Goal: Transaction & Acquisition: Purchase product/service

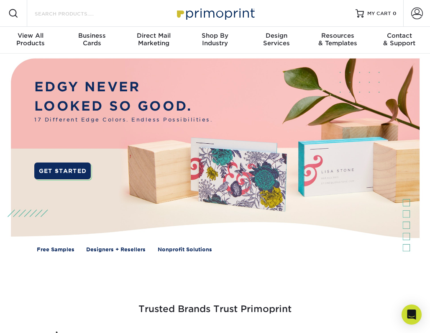
click at [78, 13] on input "Search Products" at bounding box center [75, 13] width 82 height 10
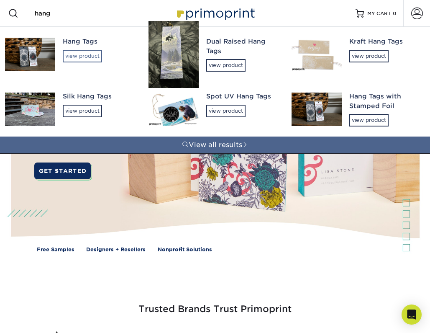
type input "hang"
click at [76, 53] on div "view product" at bounding box center [82, 56] width 39 height 13
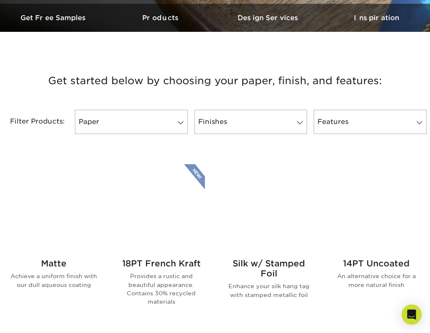
scroll to position [267, 0]
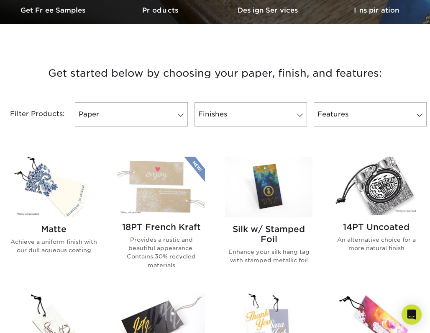
click at [50, 191] on img at bounding box center [53, 187] width 87 height 61
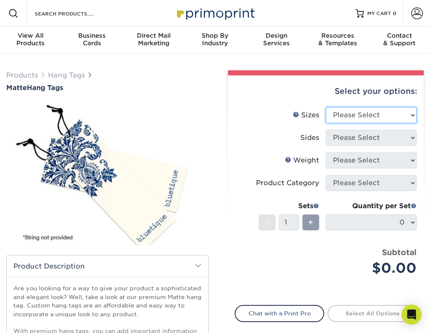
select select "2.00x3.50"
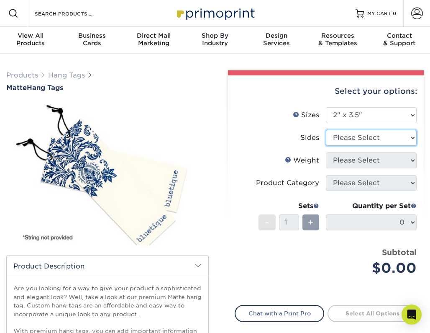
select select "13abbda7-1d64-4f25-8bb2-c179b224825d"
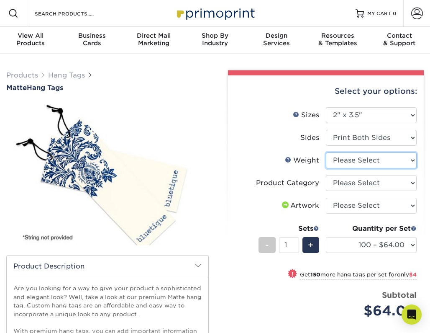
select select "16PT"
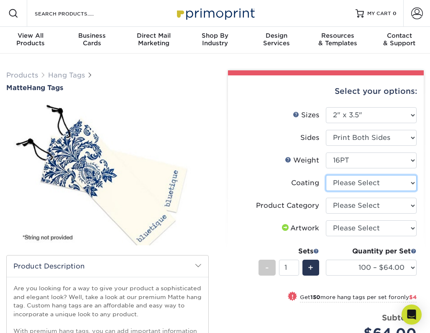
select select "121bb7b5-3b4d-429f-bd8d-bbf80e953313"
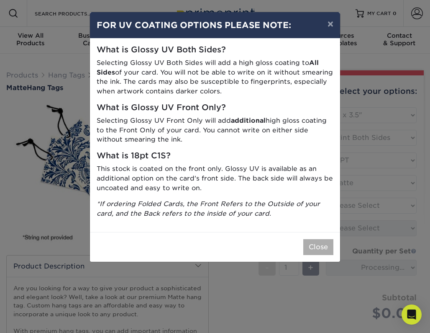
click at [314, 240] on button "Close" at bounding box center [318, 247] width 30 height 16
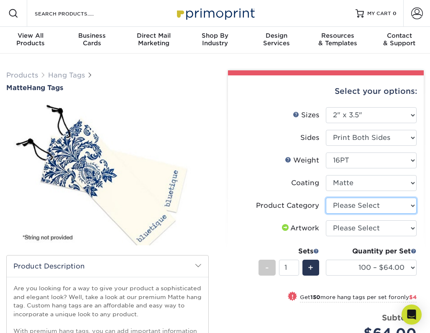
select select "428aa75b-4ae7-4398-9e0a-74f4b33909ed"
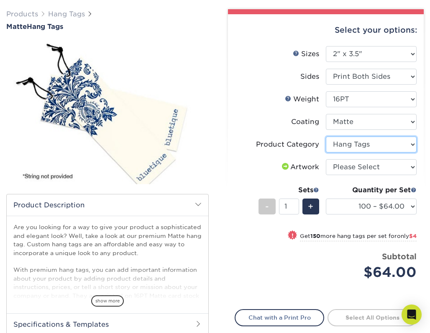
scroll to position [61, 0]
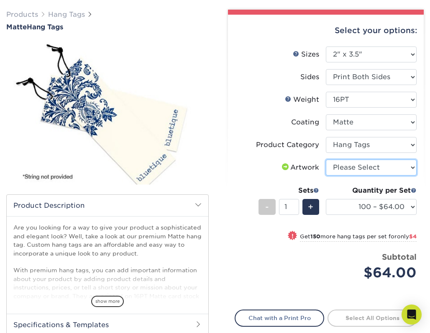
select select "upload"
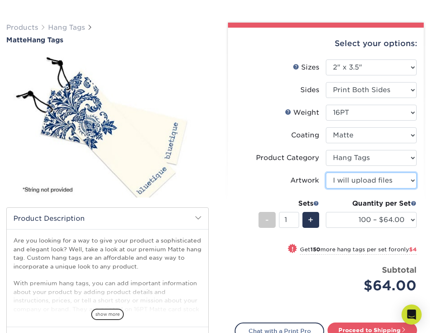
scroll to position [46, 0]
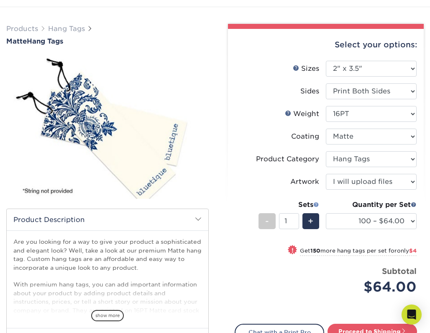
click at [317, 203] on span at bounding box center [316, 204] width 6 height 6
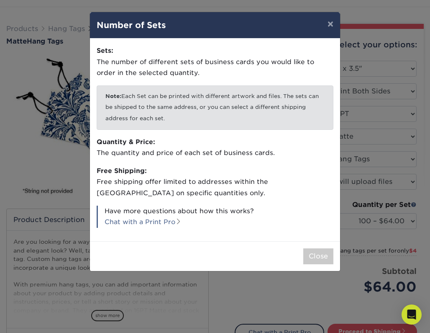
click at [330, 27] on button "×" at bounding box center [330, 23] width 19 height 23
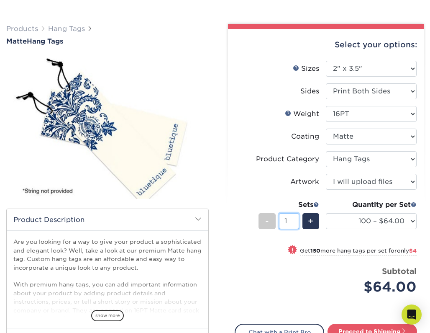
click at [287, 220] on input "1" at bounding box center [289, 221] width 20 height 16
click at [310, 267] on div "Price per set $64.00" at bounding box center [280, 281] width 91 height 32
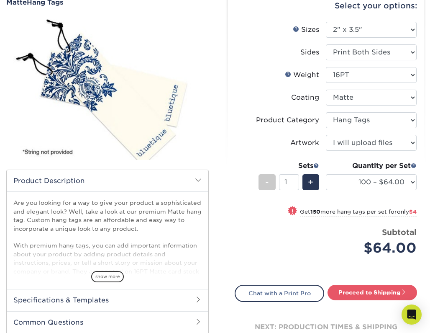
scroll to position [85, 0]
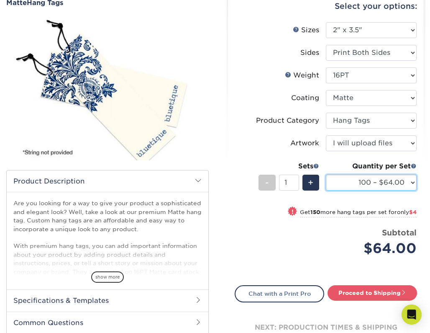
select select "1000 – $82.00"
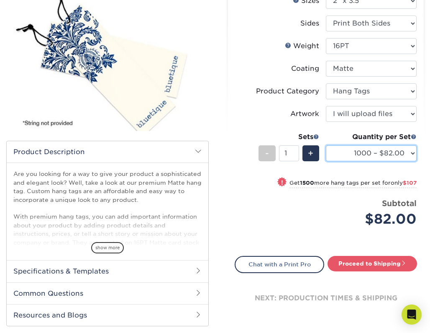
scroll to position [115, 0]
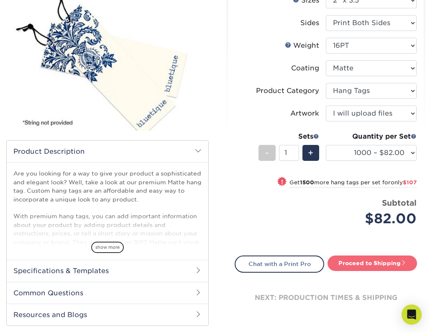
click at [375, 264] on link "Proceed to Shipping" at bounding box center [373, 262] width 90 height 15
type input "Set 1"
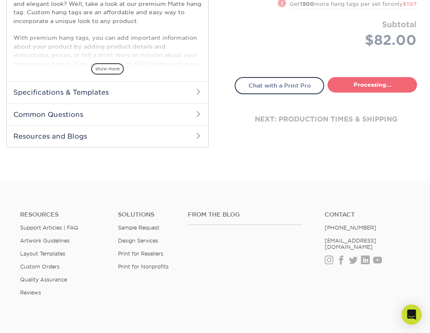
select select "6be219ee-d41b-46b0-929f-cfbf5906f9b9"
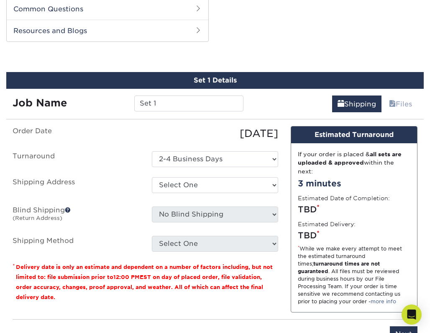
scroll to position [399, 0]
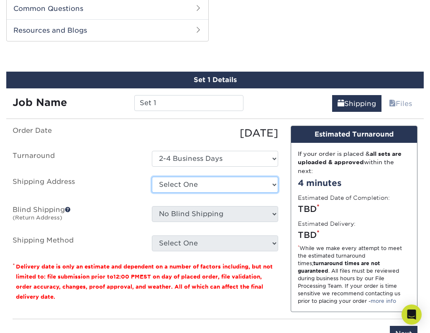
select select "newaddress"
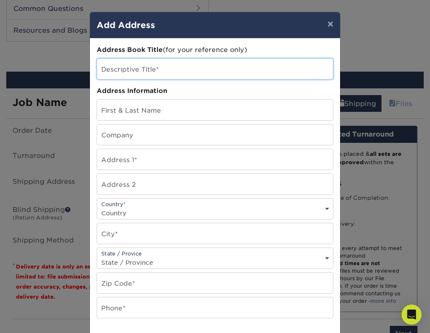
click at [171, 69] on input "text" at bounding box center [215, 69] width 236 height 21
type input "flea style"
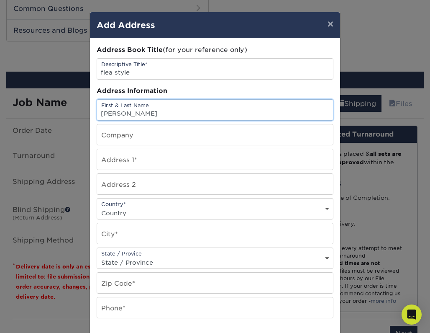
type input "allison summons"
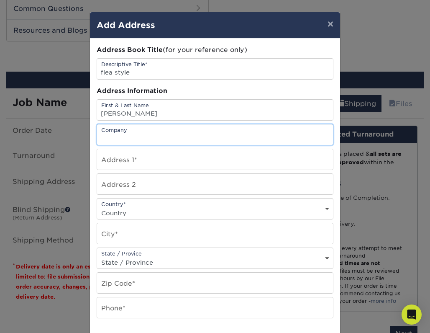
click at [147, 133] on input "text" at bounding box center [215, 134] width 236 height 21
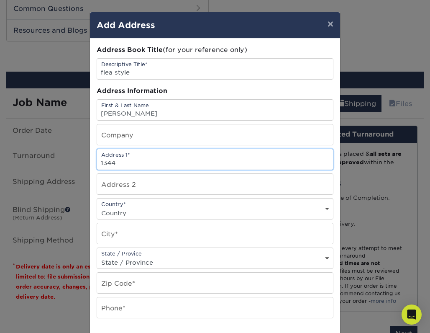
type input "1344 Crampton St"
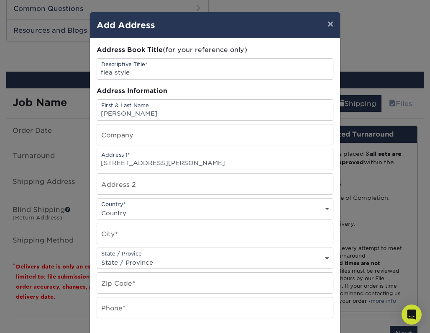
type input "Dallas"
select select "TX"
type input "75207"
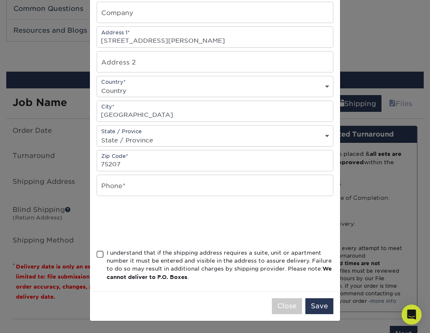
scroll to position [124, 0]
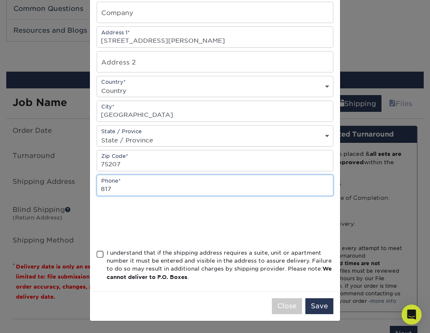
type input "8172239146"
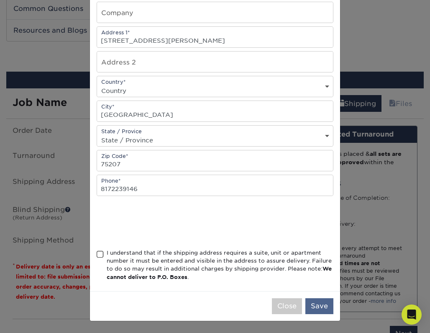
click at [318, 305] on button "Save" at bounding box center [319, 306] width 28 height 16
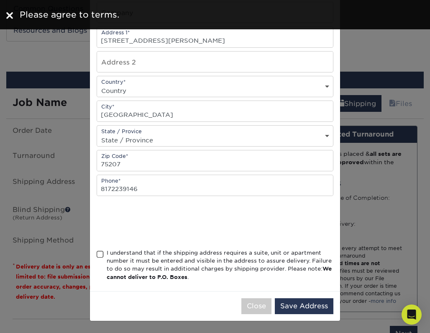
click at [98, 256] on span at bounding box center [100, 254] width 7 height 8
click at [0, 0] on input "I understand that if the shipping address requires a suite, unit or apartment n…" at bounding box center [0, 0] width 0 height 0
click at [303, 310] on button "Save Address" at bounding box center [304, 306] width 59 height 16
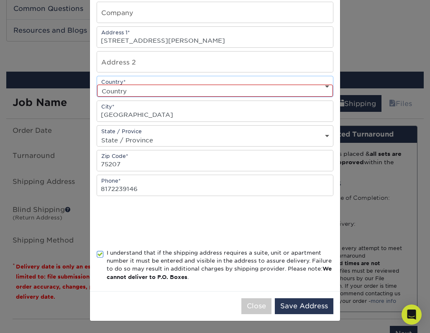
select select "US"
click at [309, 308] on button "Save Address" at bounding box center [304, 306] width 59 height 16
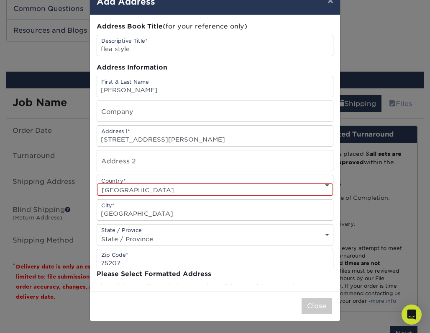
scroll to position [0, 0]
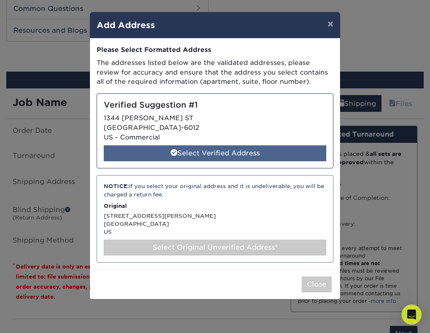
click at [249, 151] on div "Select Verified Address" at bounding box center [215, 153] width 223 height 16
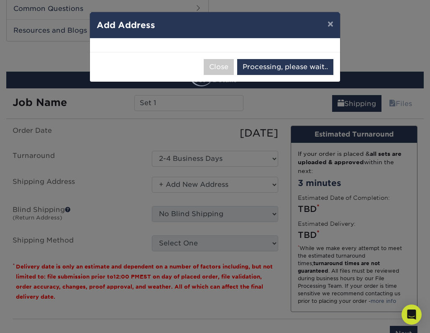
select select "285177"
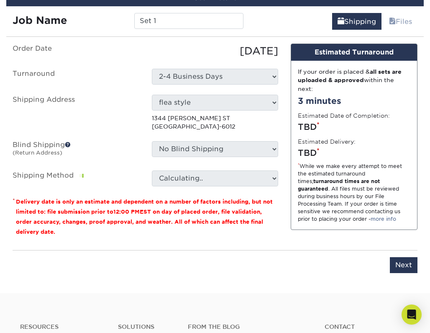
scroll to position [481, 0]
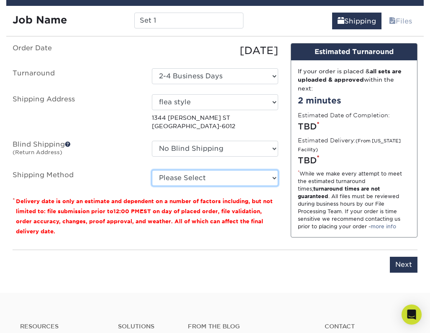
select select "03"
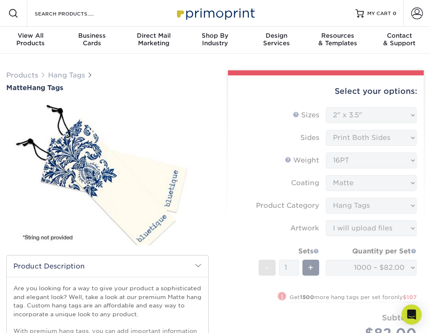
scroll to position [0, 0]
click at [372, 190] on form "Sizes Help Sizes Please Select 1.5" x 3.5" 1.75" x 3.5" 2" x 2" 2" x 3.5" 2" x …" at bounding box center [326, 233] width 182 height 253
click at [329, 142] on form "Sizes Help Sizes Please Select 1.5" x 3.5" 1.75" x 3.5" 2" x 2" 2" x 3.5" 2" x …" at bounding box center [326, 233] width 182 height 253
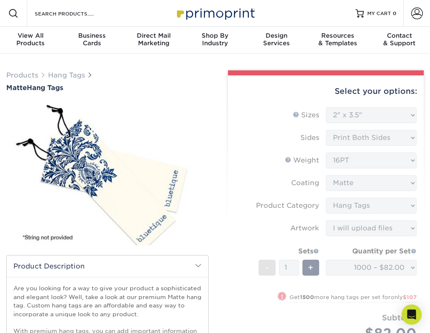
click at [329, 142] on form "Sizes Help Sizes Please Select 1.5" x 3.5" 1.75" x 3.5" 2" x 2" 2" x 3.5" 2" x …" at bounding box center [326, 233] width 182 height 253
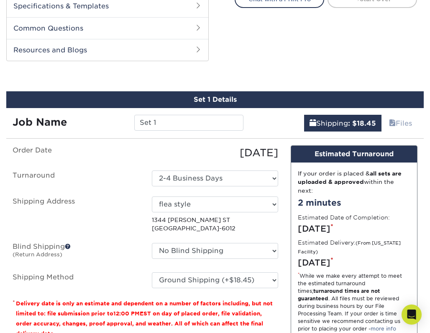
scroll to position [382, 0]
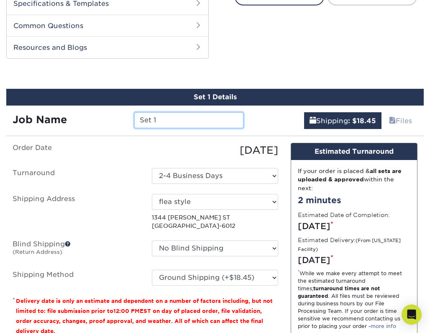
click at [211, 123] on input "Set 1" at bounding box center [188, 120] width 109 height 16
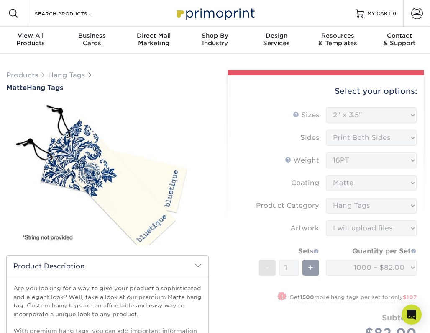
scroll to position [0, 0]
click at [328, 197] on form "Sizes Help Sizes Please Select 1.5" x 3.5" 1.75" x 3.5" 2" x 2" 2" x 3.5" 2" x …" at bounding box center [326, 233] width 182 height 253
click at [328, 198] on form "Sizes Help Sizes Please Select 1.5" x 3.5" 1.75" x 3.5" 2" x 2" 2" x 3.5" 2" x …" at bounding box center [326, 233] width 182 height 253
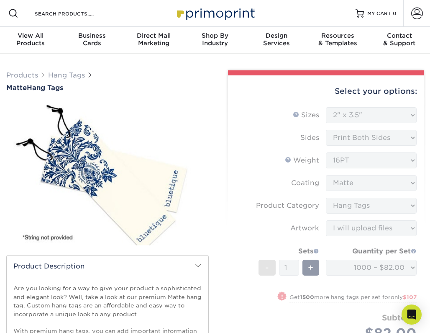
click at [328, 198] on form "Sizes Help Sizes Please Select 1.5" x 3.5" 1.75" x 3.5" 2" x 2" 2" x 3.5" 2" x …" at bounding box center [326, 233] width 182 height 253
click at [285, 200] on form "Sizes Help Sizes Please Select 1.5" x 3.5" 1.75" x 3.5" 2" x 2" 2" x 3.5" 2" x …" at bounding box center [326, 233] width 182 height 253
click at [373, 94] on div "Select your options:" at bounding box center [326, 91] width 182 height 32
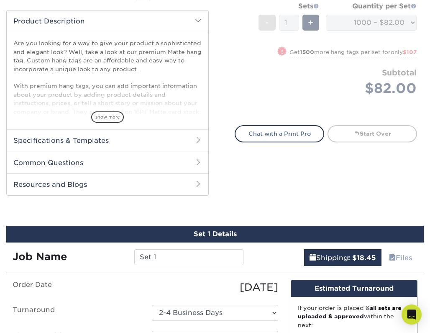
scroll to position [247, 0]
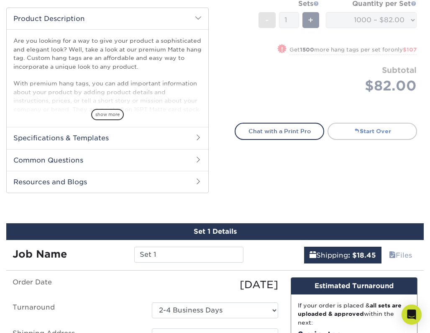
click at [377, 133] on link "Start Over" at bounding box center [373, 131] width 90 height 17
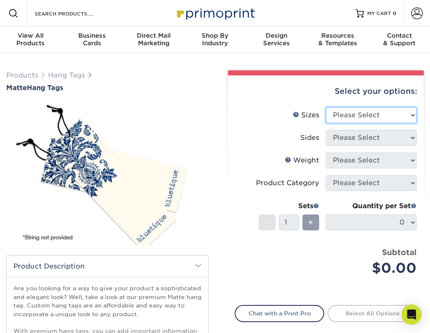
scroll to position [247, 0]
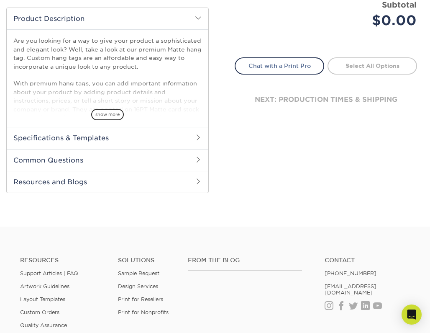
select select "2.00x3.50"
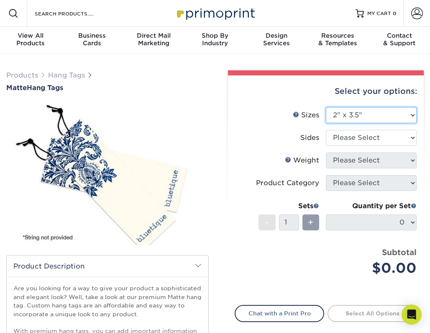
scroll to position [0, 0]
select select "13abbda7-1d64-4f25-8bb2-c179b224825d"
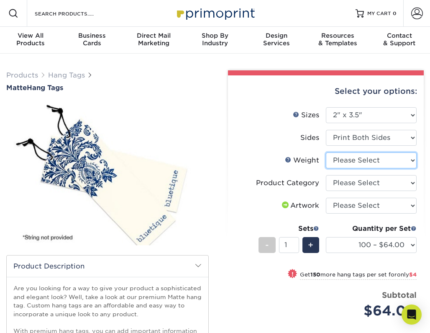
select select "16PT"
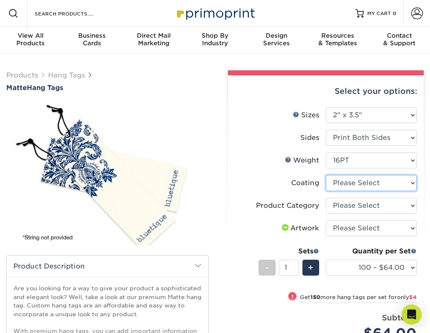
select select "121bb7b5-3b4d-429f-bd8d-bbf80e953313"
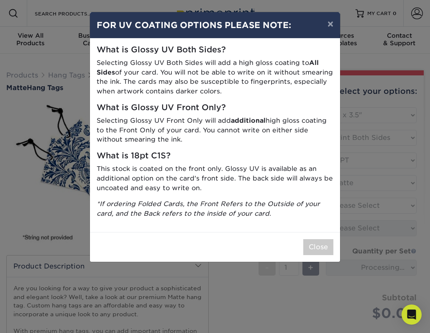
click at [314, 239] on button "Close" at bounding box center [318, 247] width 30 height 16
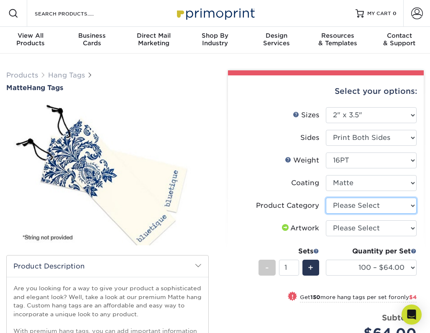
select select "428aa75b-4ae7-4398-9e0a-74f4b33909ed"
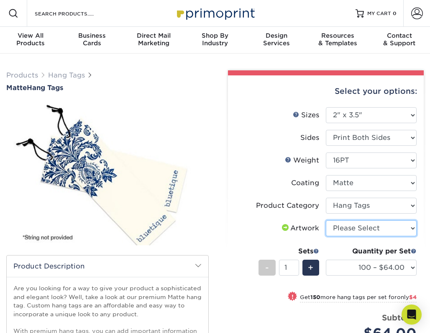
select select "upload"
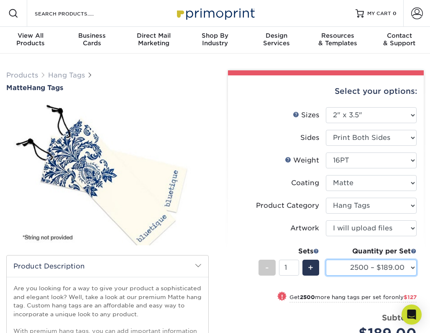
select select "5000 – $316.00"
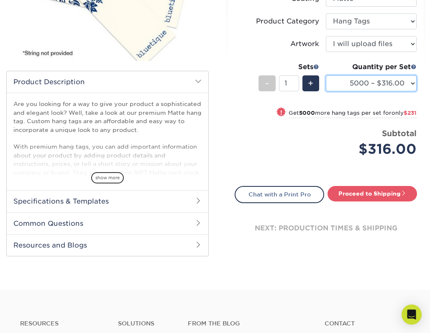
scroll to position [184, 0]
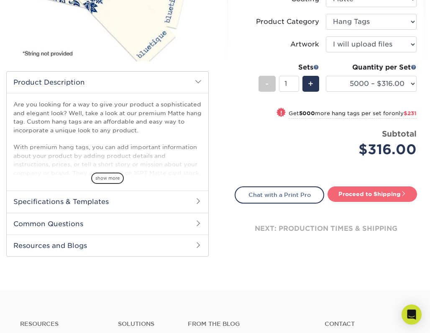
click at [352, 194] on link "Proceed to Shipping" at bounding box center [373, 193] width 90 height 15
type input "Set 1"
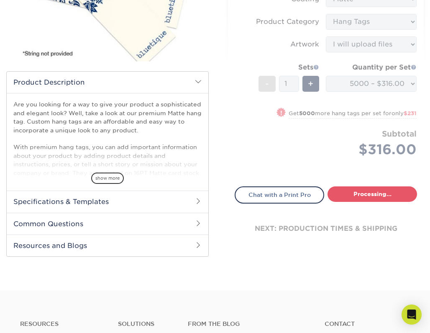
select select "9ef6b727-00b7-4b40-98f5-e80e21139dab"
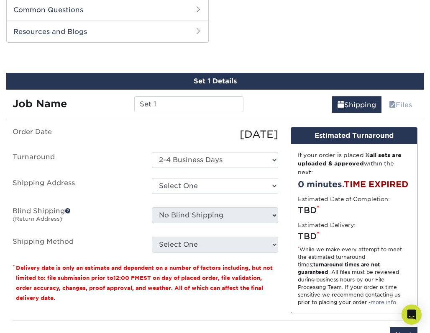
scroll to position [399, 0]
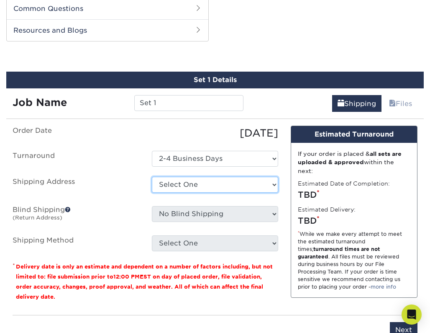
select select "285177"
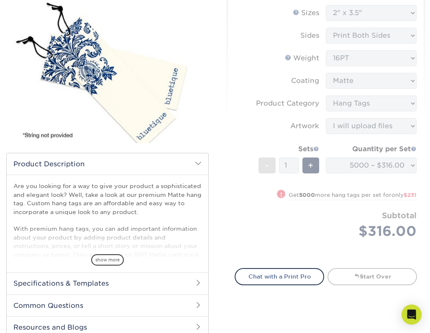
scroll to position [102, 0]
click at [363, 276] on link "Start Over" at bounding box center [373, 276] width 90 height 17
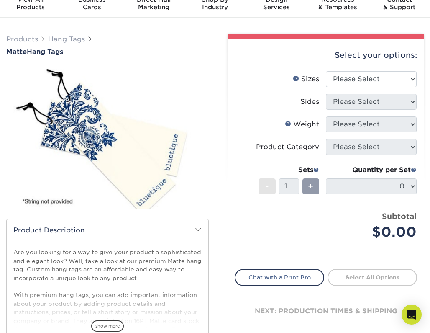
scroll to position [36, 0]
select select "2.00x3.50"
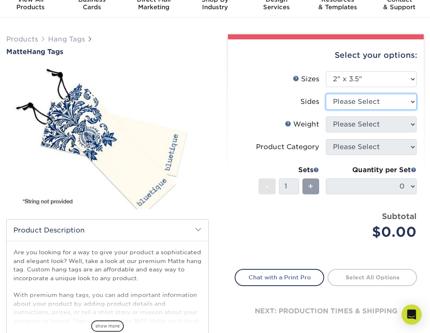
select select "13abbda7-1d64-4f25-8bb2-c179b224825d"
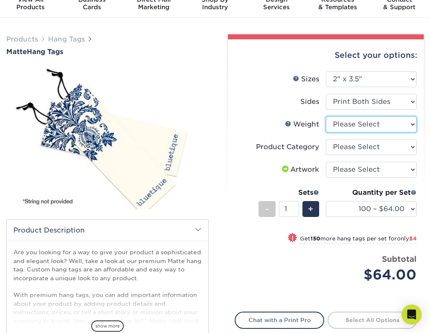
select select "16PT"
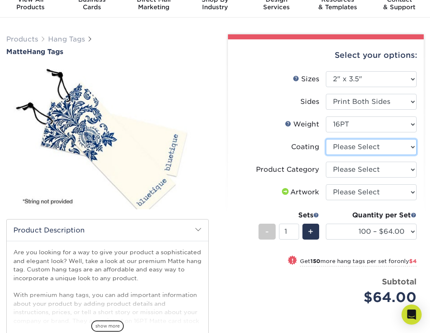
select select "121bb7b5-3b4d-429f-bd8d-bbf80e953313"
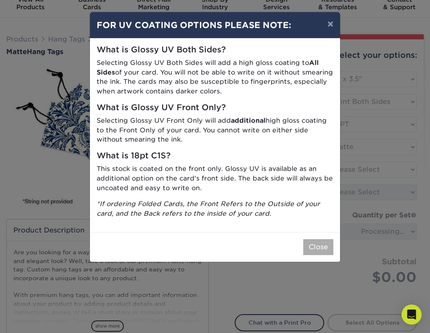
click at [309, 245] on button "Close" at bounding box center [318, 247] width 30 height 16
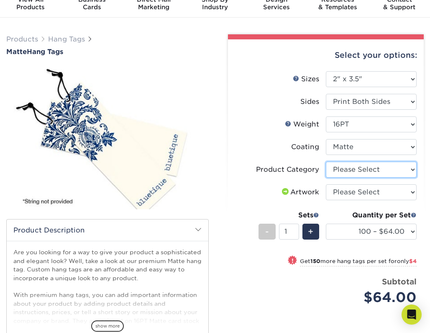
select select "428aa75b-4ae7-4398-9e0a-74f4b33909ed"
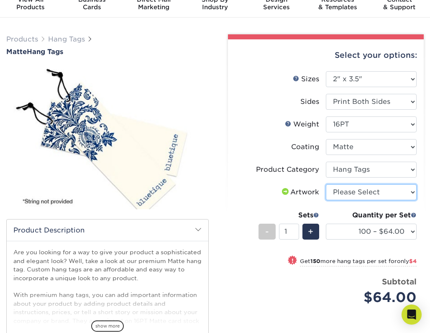
select select "upload"
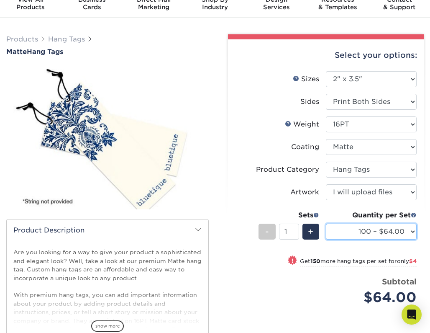
select select "2500 – $189.00"
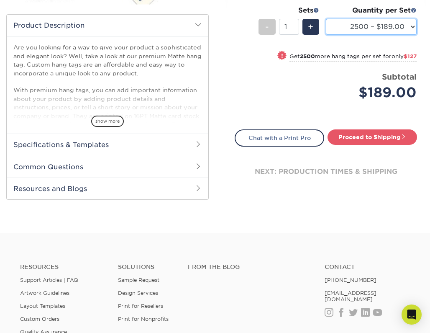
scroll to position [243, 0]
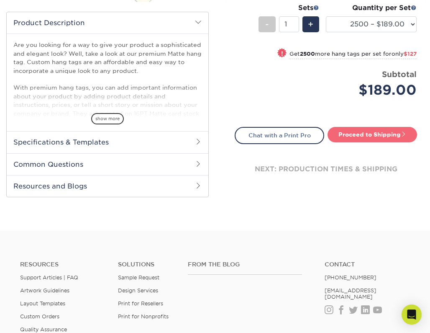
click at [359, 133] on link "Proceed to Shipping" at bounding box center [373, 134] width 90 height 15
type input "Set 1"
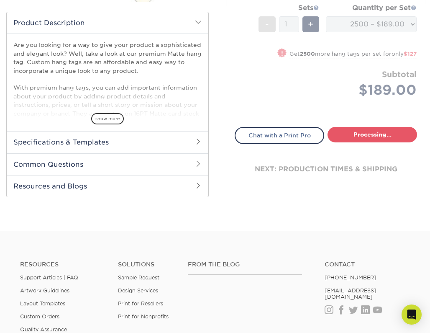
select select "da49c854-e6a3-4f54-97c0-abfdd80fc0f1"
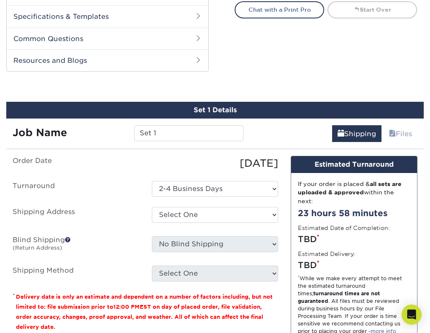
scroll to position [399, 0]
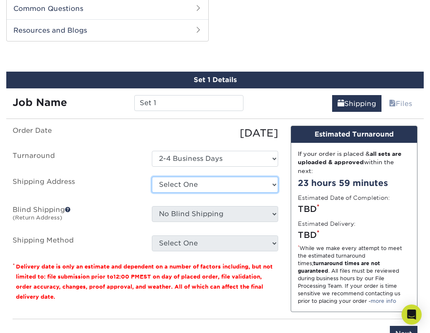
select select "285177"
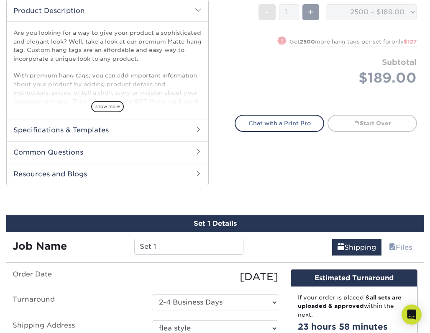
scroll to position [86, 0]
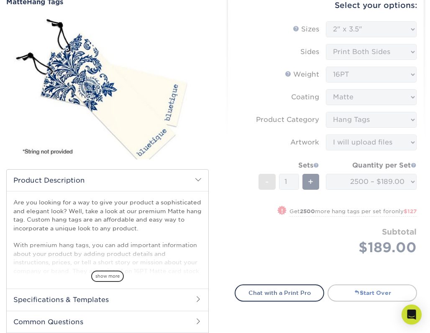
click at [345, 295] on link "Start Over" at bounding box center [373, 292] width 90 height 17
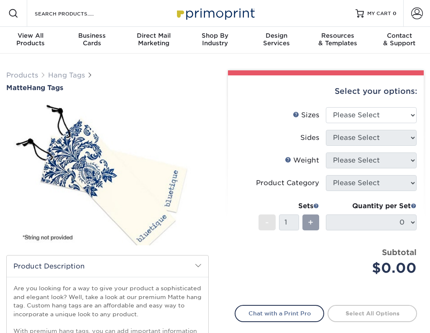
scroll to position [86, 0]
